Goal: Transaction & Acquisition: Purchase product/service

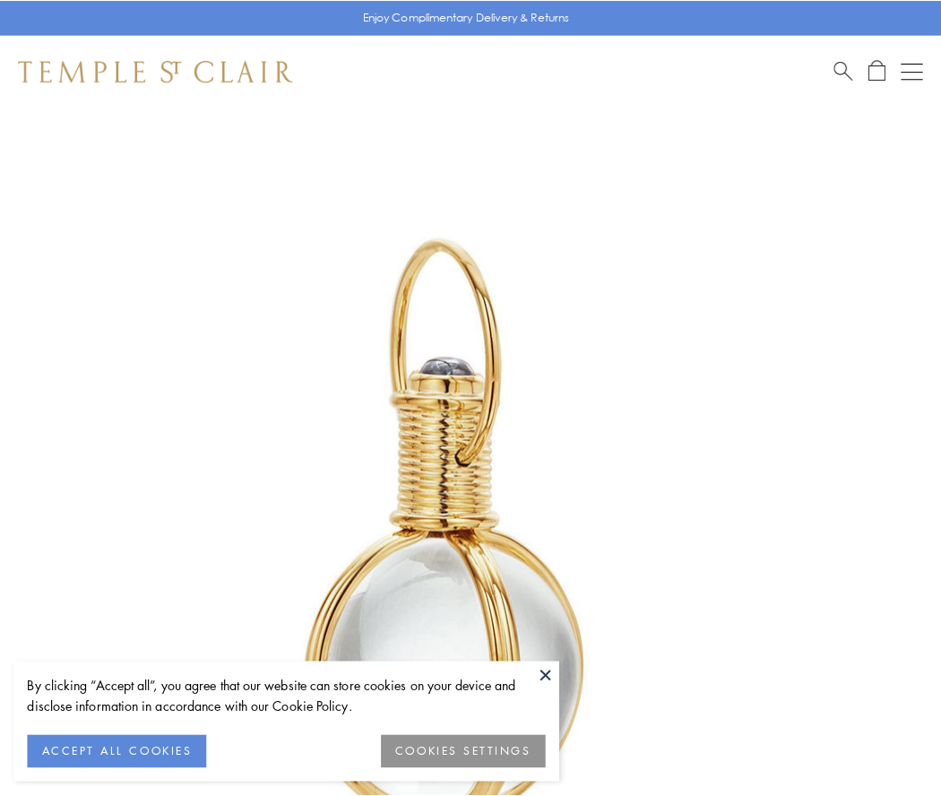
scroll to position [468, 0]
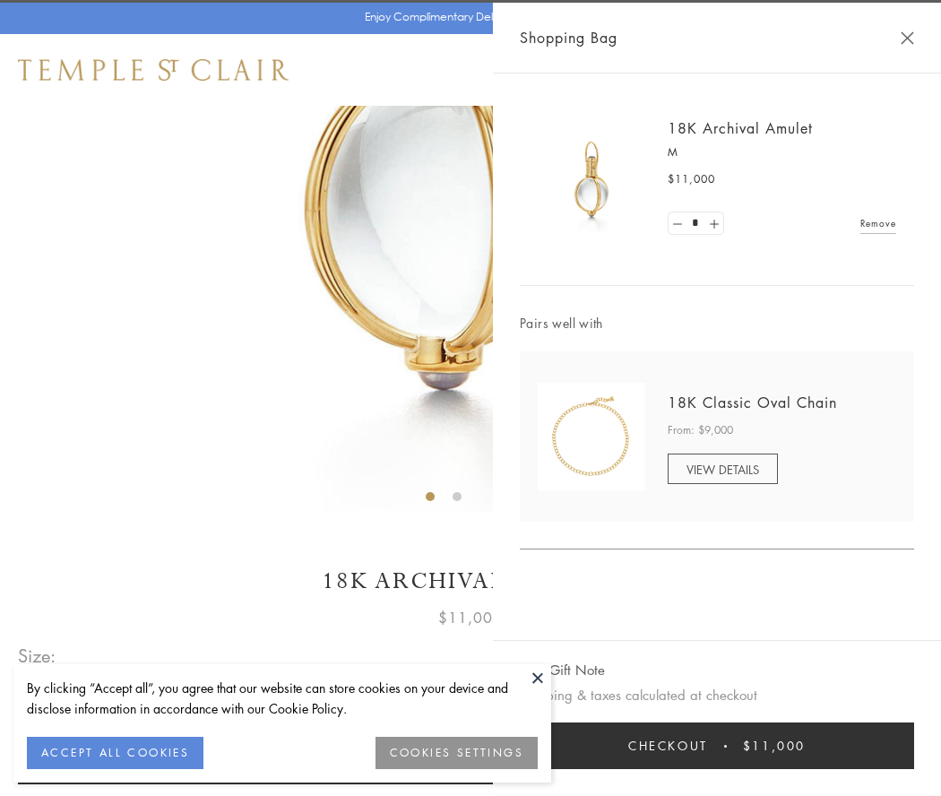
click at [717, 746] on button "Checkout $11,000" at bounding box center [717, 746] width 394 height 47
